Goal: Transaction & Acquisition: Obtain resource

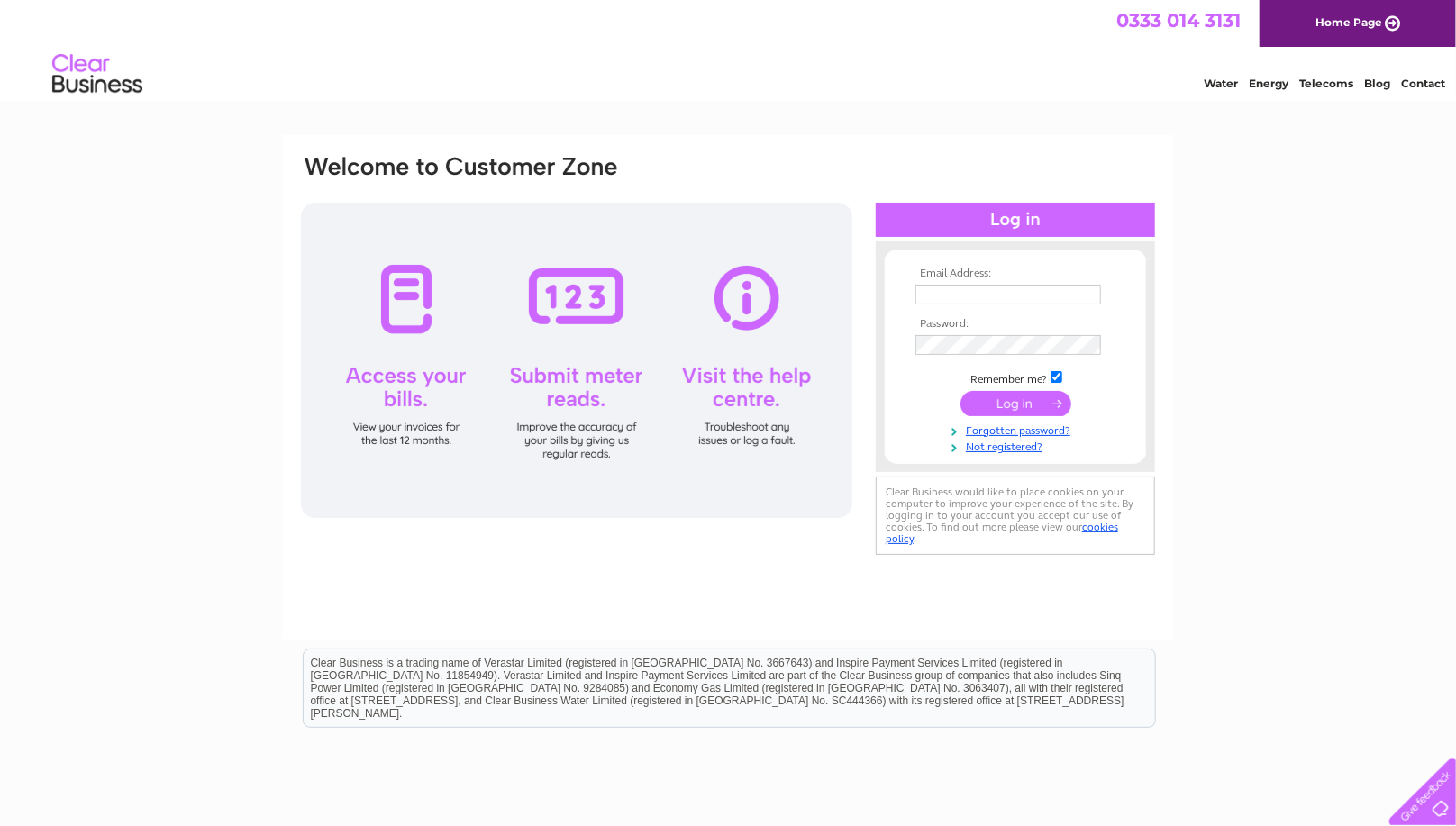
click at [964, 295] on input "text" at bounding box center [1007, 294] width 185 height 20
type input "pete@ball-launcher.com"
click at [1011, 404] on input "submit" at bounding box center [1015, 404] width 111 height 25
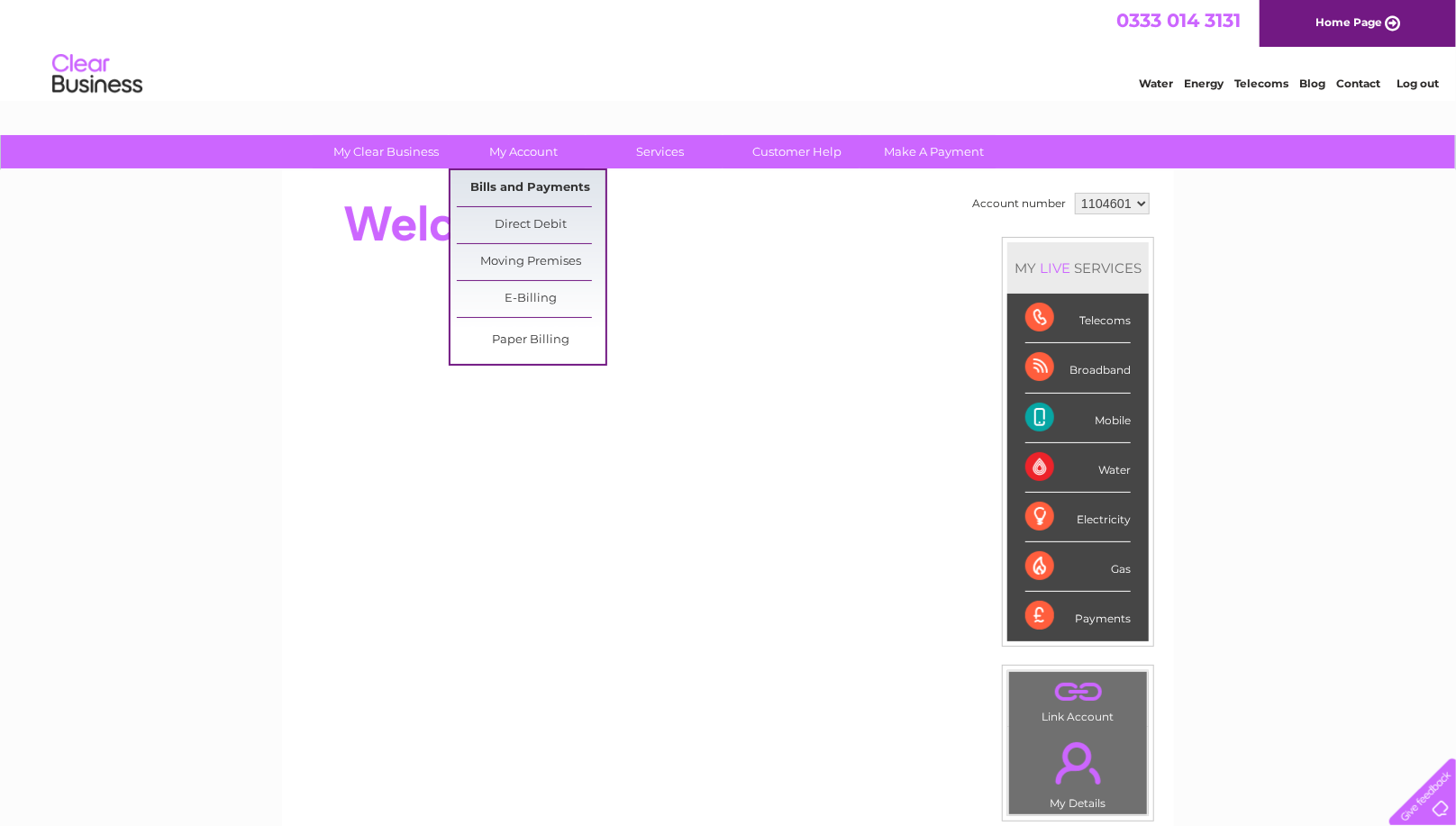
click at [525, 189] on link "Bills and Payments" at bounding box center [531, 188] width 149 height 36
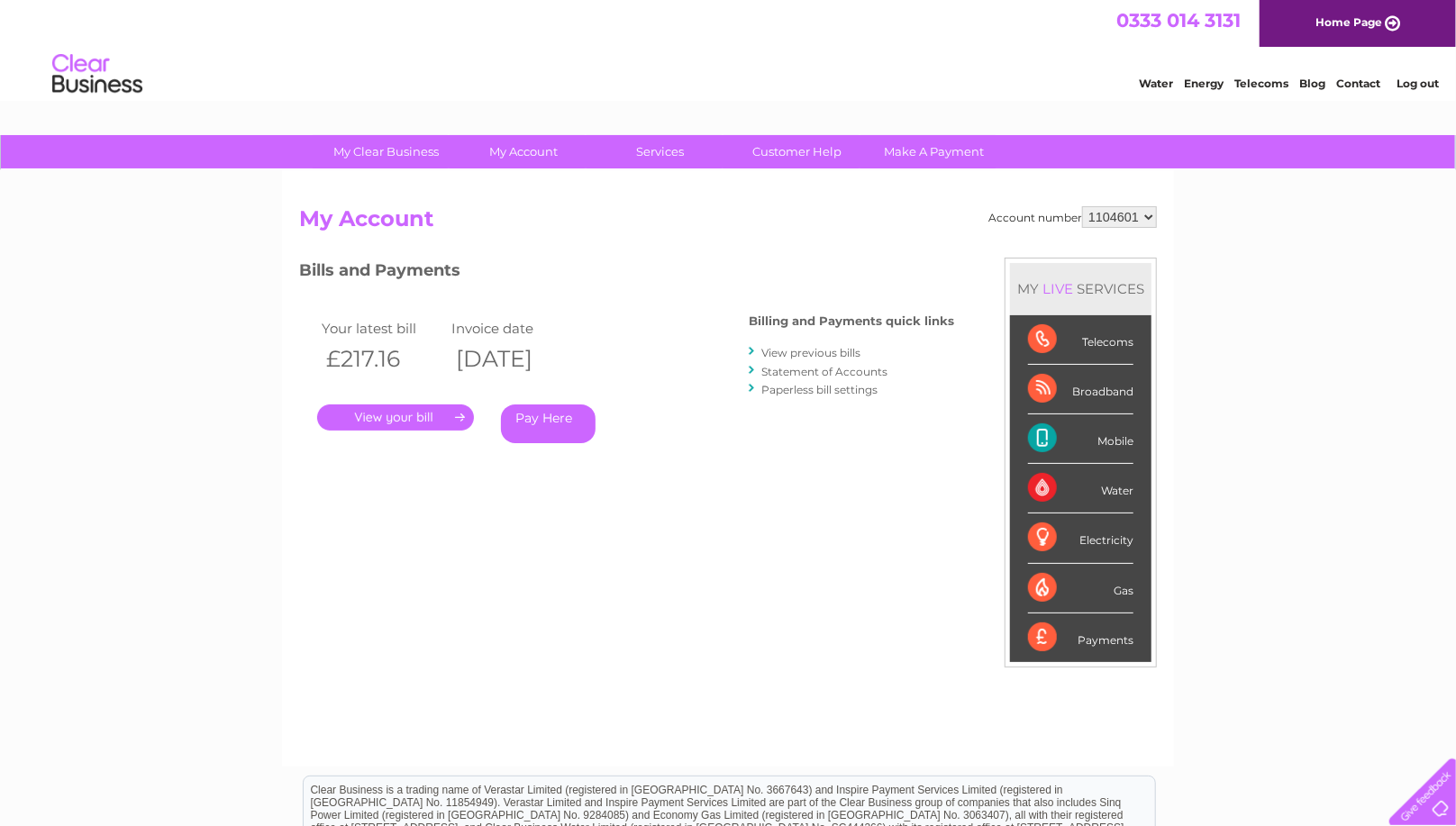
click at [404, 418] on link "." at bounding box center [396, 417] width 157 height 26
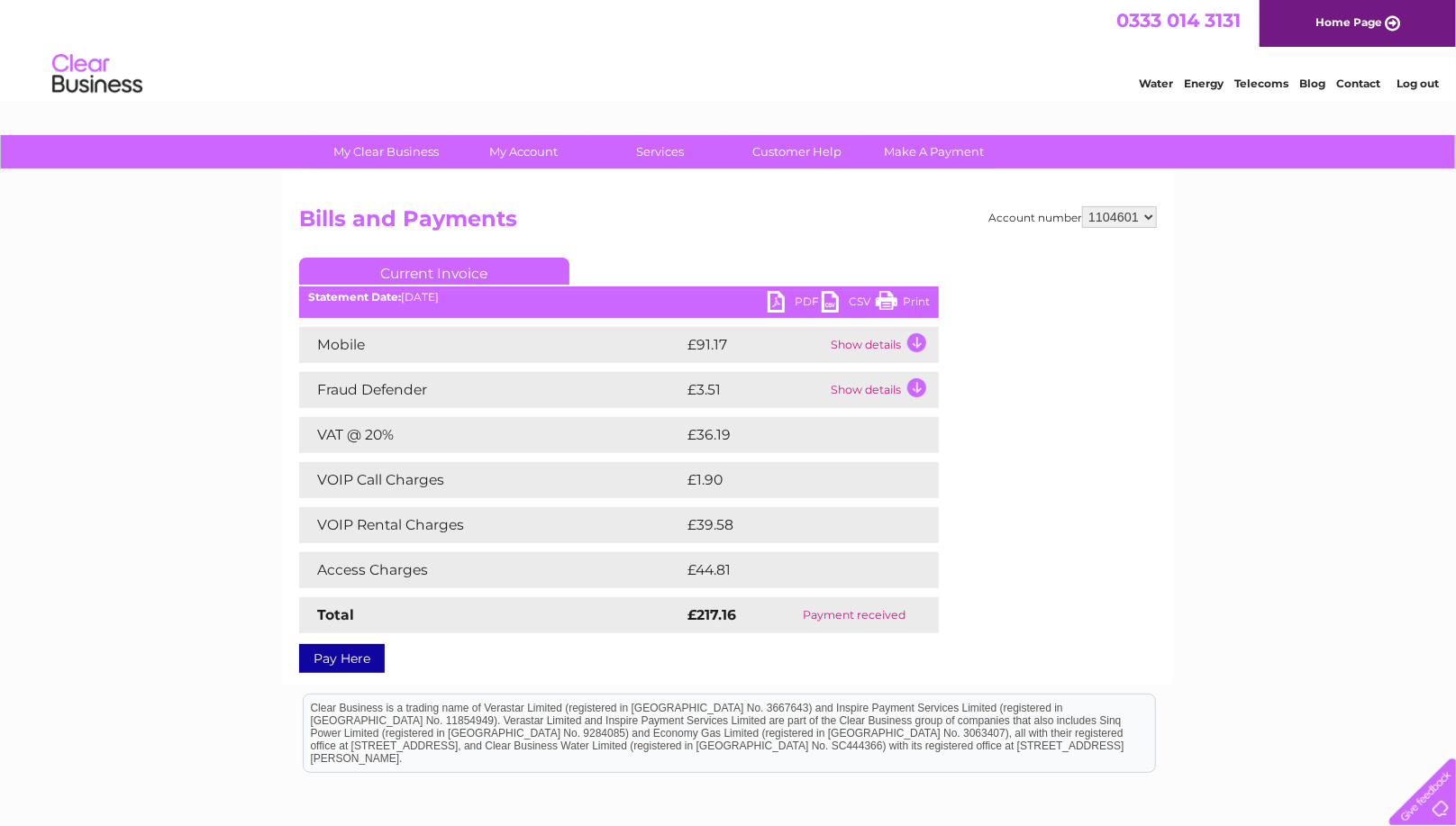
click at [807, 297] on link "PDF" at bounding box center [795, 303] width 54 height 26
